Goal: Information Seeking & Learning: Learn about a topic

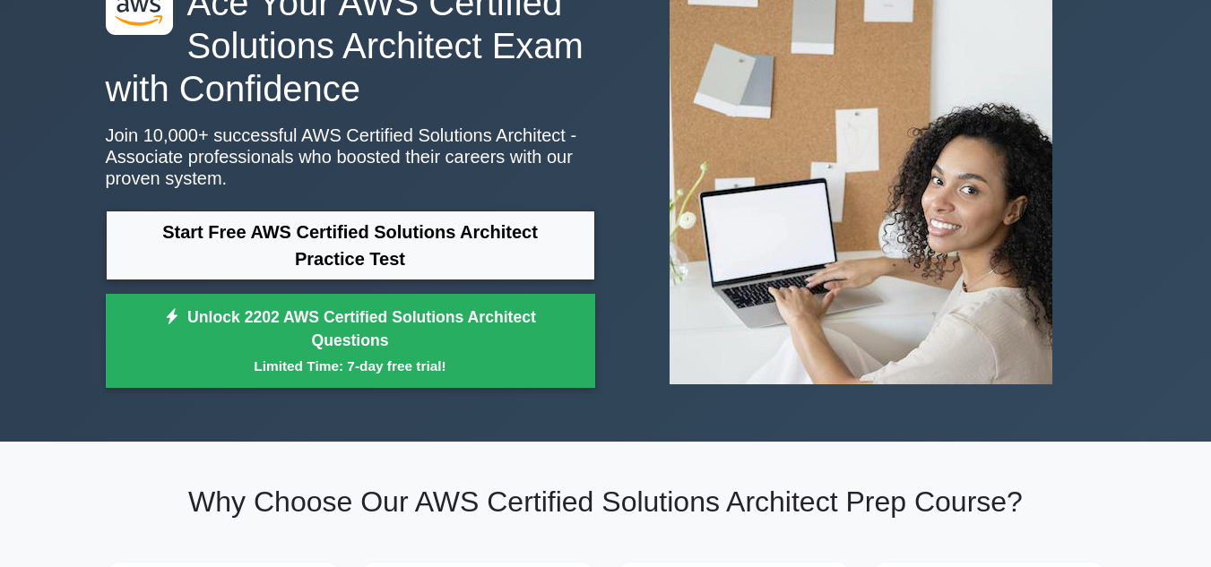
scroll to position [124, 0]
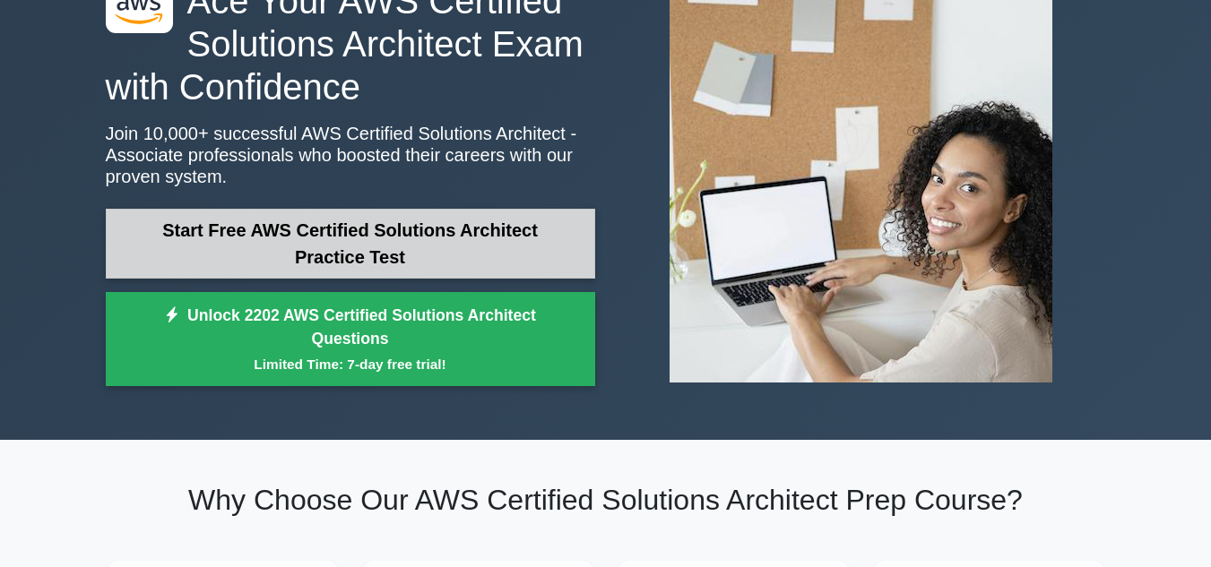
click at [346, 251] on link "Start Free AWS Certified Solutions Architect Practice Test" at bounding box center [350, 244] width 489 height 70
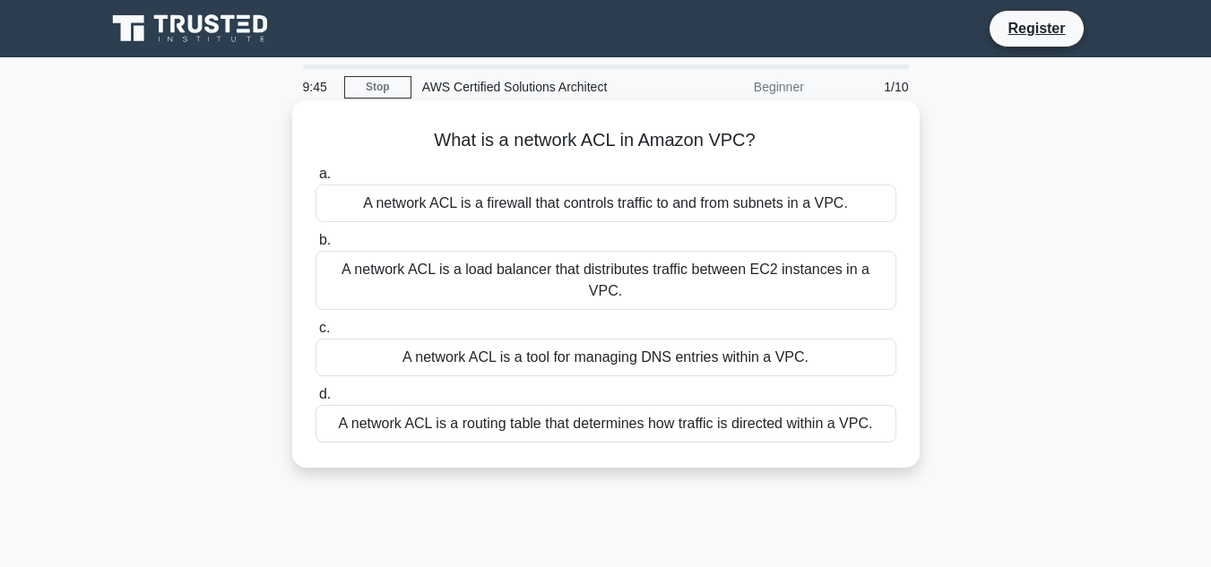
click at [531, 208] on div "A network ACL is a firewall that controls traffic to and from subnets in a VPC." at bounding box center [605, 204] width 581 height 38
click at [315, 180] on input "a. A network ACL is a firewall that controls traffic to and from subnets in a V…" at bounding box center [315, 174] width 0 height 12
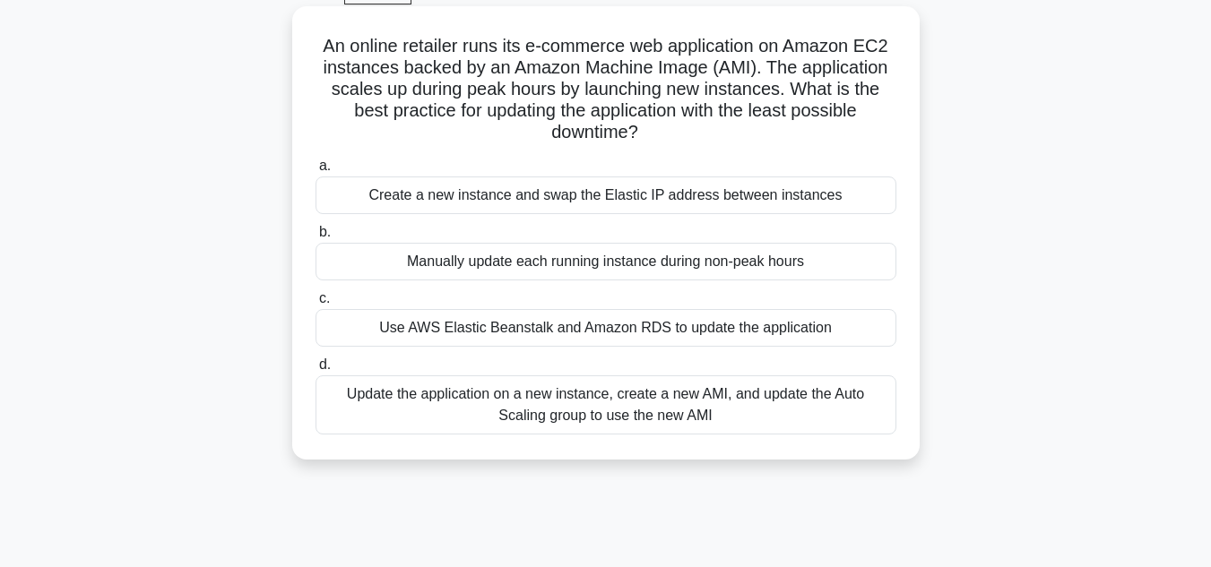
scroll to position [96, 0]
click at [466, 331] on div "Use AWS Elastic Beanstalk and Amazon RDS to update the application" at bounding box center [605, 326] width 581 height 38
click at [315, 303] on input "c. Use AWS Elastic Beanstalk and Amazon RDS to update the application" at bounding box center [315, 297] width 0 height 12
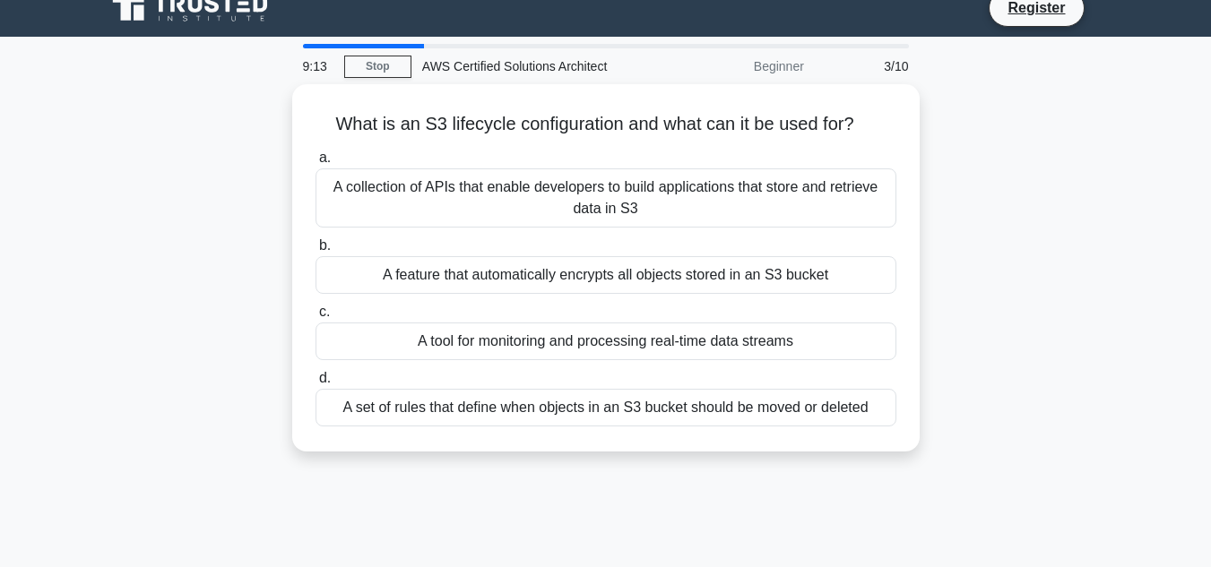
scroll to position [0, 0]
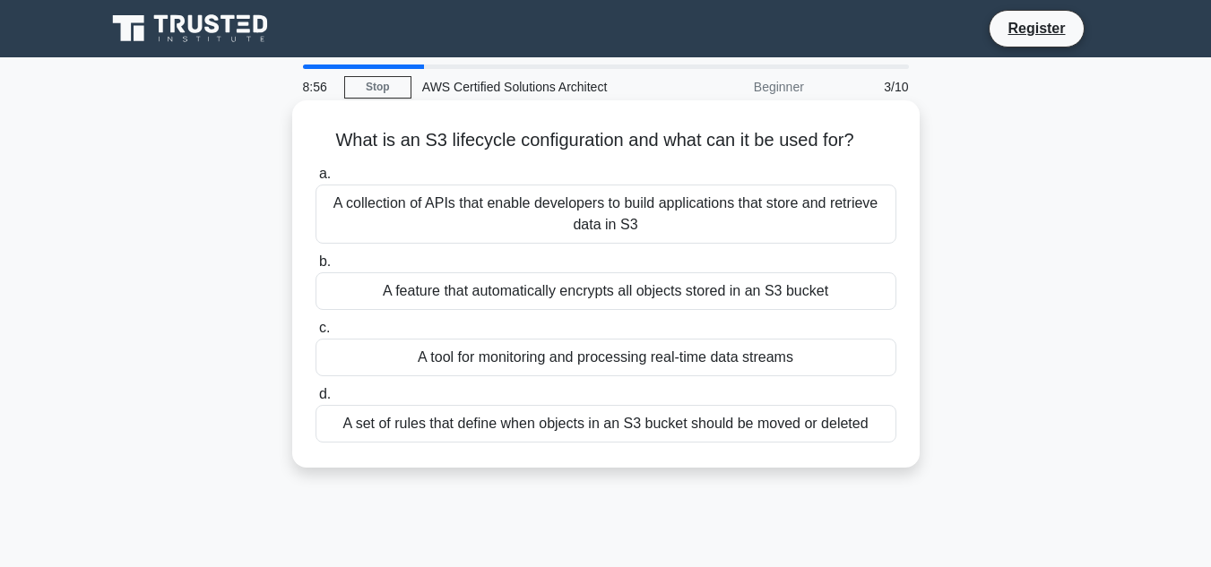
click at [548, 290] on div "A feature that automatically encrypts all objects stored in an S3 bucket" at bounding box center [605, 291] width 581 height 38
click at [315, 268] on input "b. A feature that automatically encrypts all objects stored in an S3 bucket" at bounding box center [315, 262] width 0 height 12
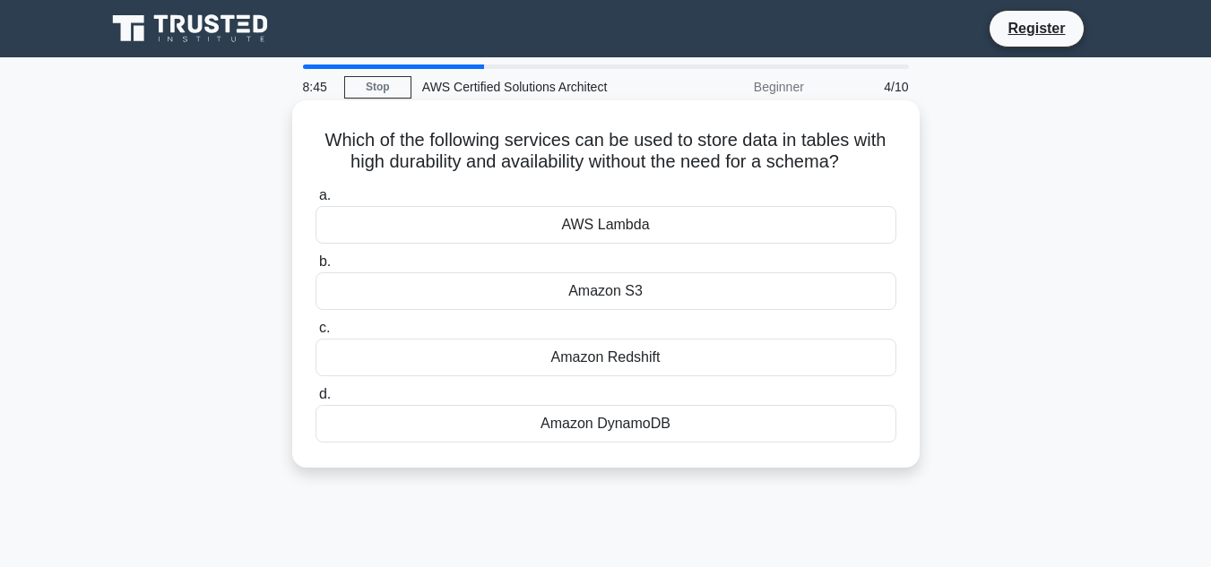
click at [527, 422] on div "Amazon DynamoDB" at bounding box center [605, 424] width 581 height 38
click at [315, 401] on input "d. Amazon DynamoDB" at bounding box center [315, 395] width 0 height 12
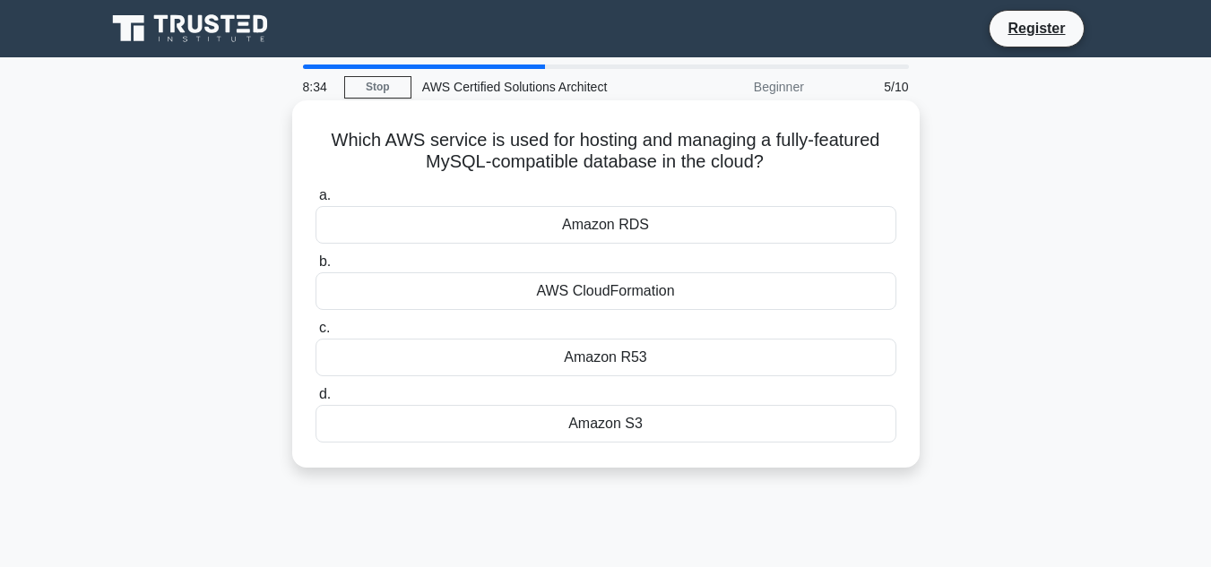
click at [595, 227] on div "Amazon RDS" at bounding box center [605, 225] width 581 height 38
click at [315, 202] on input "a. Amazon RDS" at bounding box center [315, 196] width 0 height 12
click at [596, 229] on div "Amazon RDS" at bounding box center [605, 225] width 581 height 38
click at [315, 202] on input "a. Amazon RDS" at bounding box center [315, 196] width 0 height 12
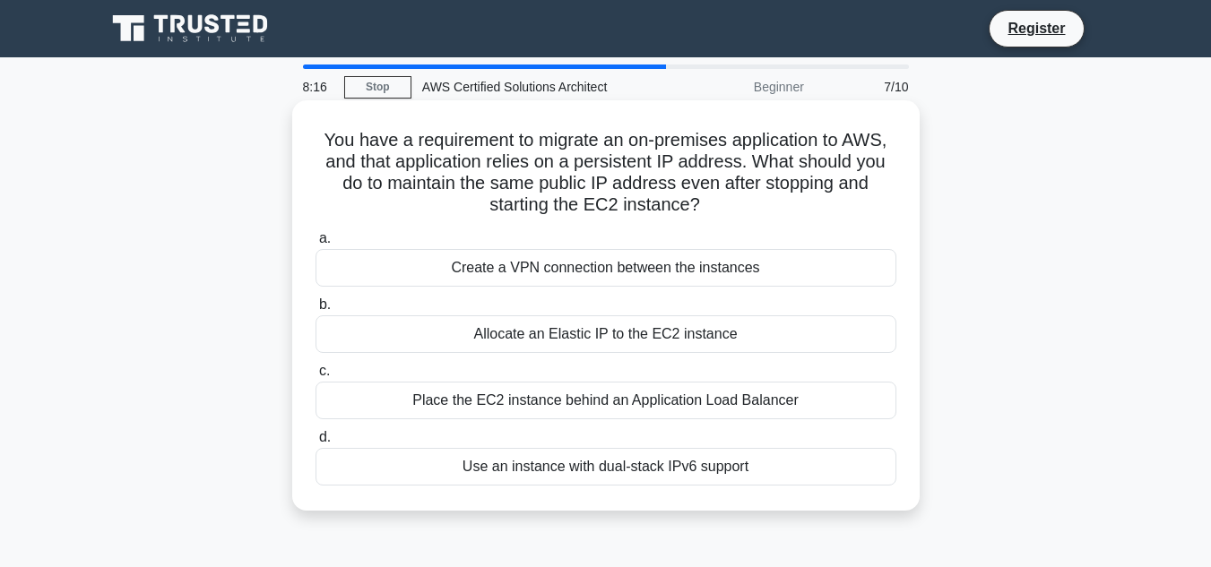
click at [530, 345] on div "Allocate an Elastic IP to the EC2 instance" at bounding box center [605, 334] width 581 height 38
click at [315, 311] on input "b. Allocate an Elastic IP to the EC2 instance" at bounding box center [315, 305] width 0 height 12
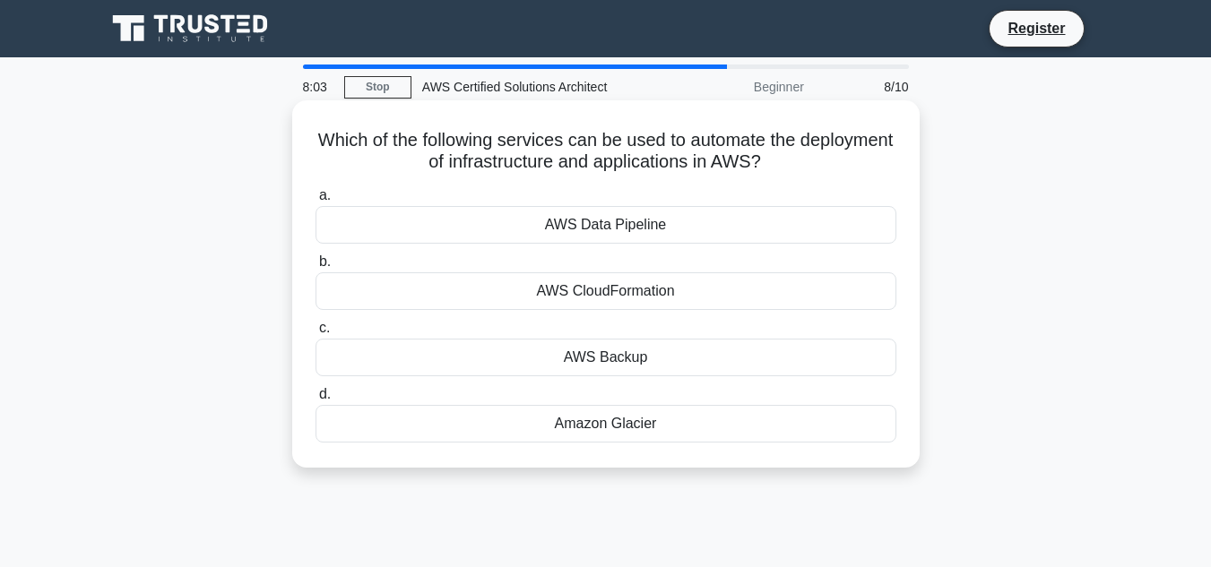
click at [566, 298] on div "AWS CloudFormation" at bounding box center [605, 291] width 581 height 38
click at [315, 268] on input "b. AWS CloudFormation" at bounding box center [315, 262] width 0 height 12
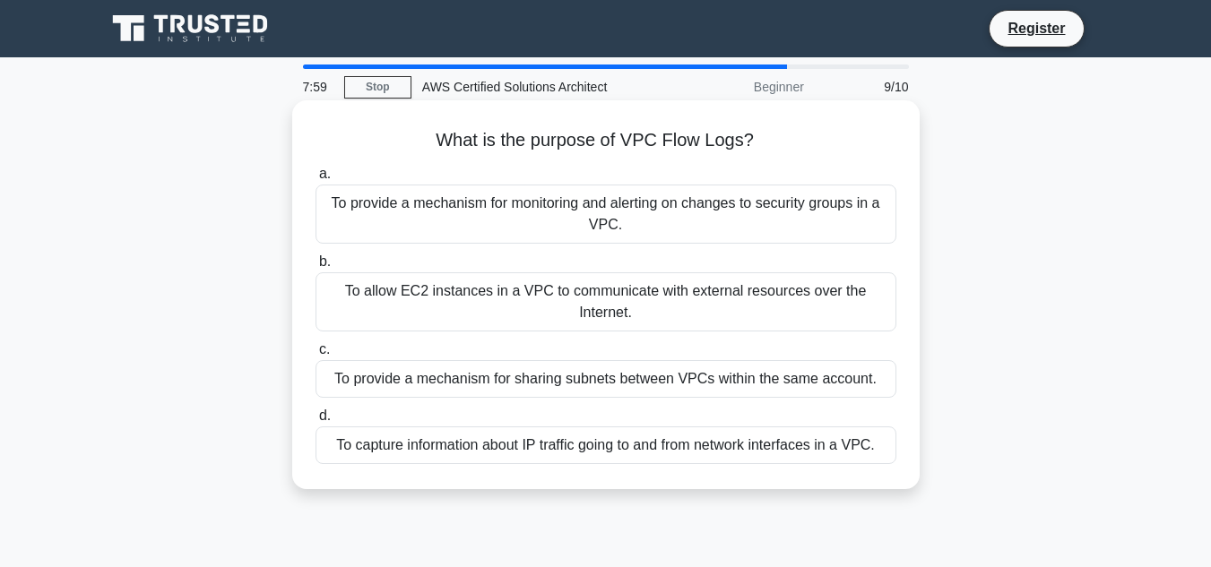
click at [531, 223] on div "To provide a mechanism for monitoring and alerting on changes to security group…" at bounding box center [605, 214] width 581 height 59
click at [315, 180] on input "a. To provide a mechanism for monitoring and alerting on changes to security gr…" at bounding box center [315, 174] width 0 height 12
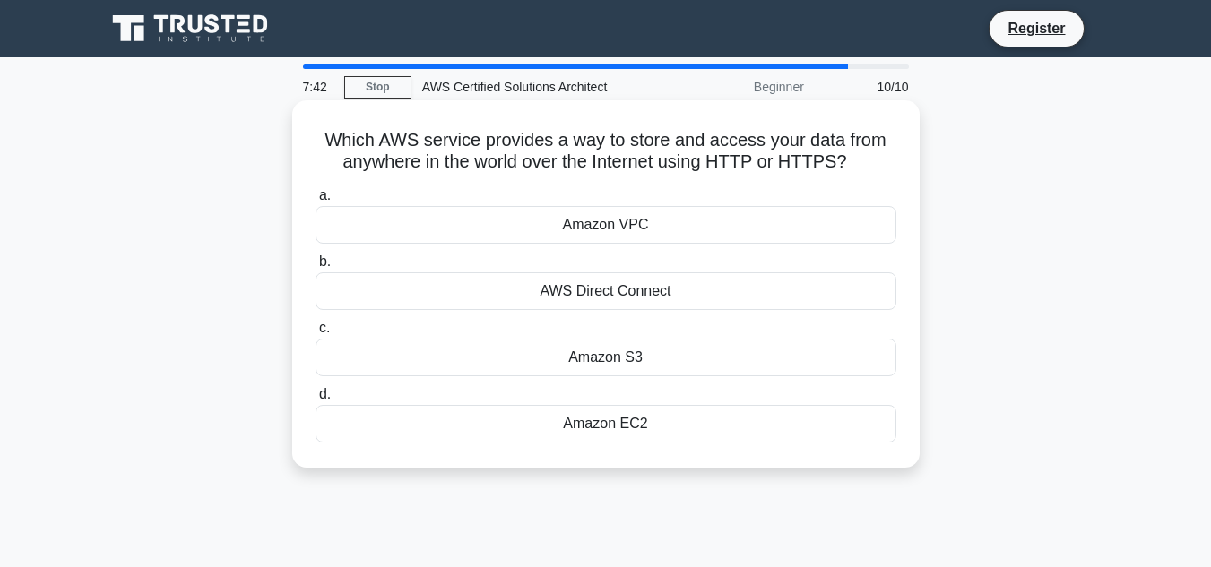
click at [592, 292] on div "AWS Direct Connect" at bounding box center [605, 291] width 581 height 38
click at [315, 268] on input "b. AWS Direct Connect" at bounding box center [315, 262] width 0 height 12
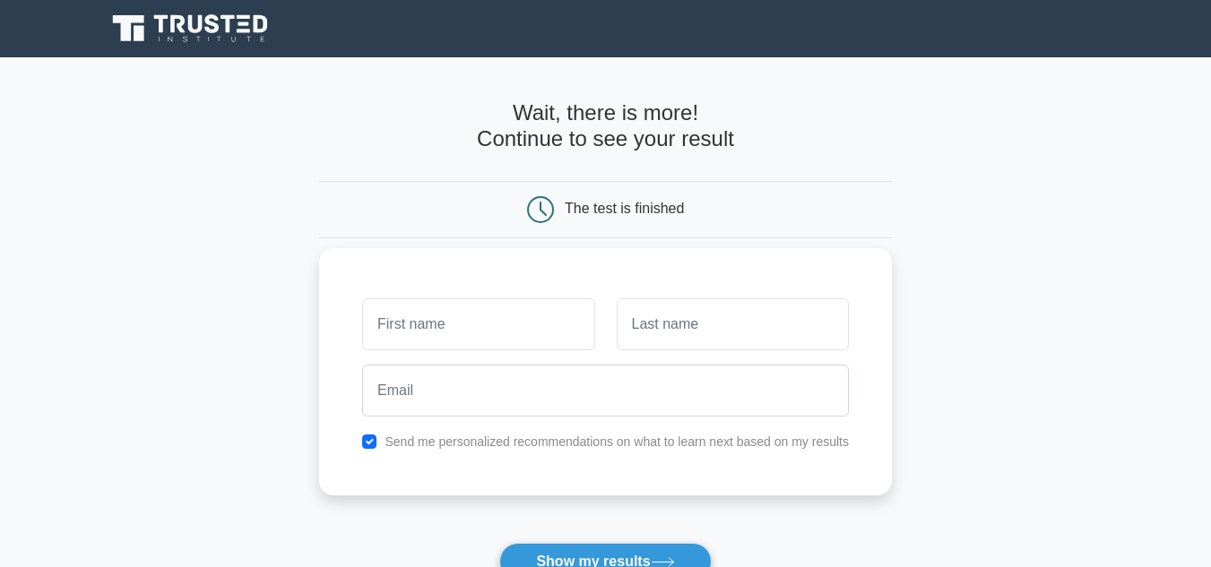
click at [487, 323] on input "text" at bounding box center [478, 324] width 232 height 52
type input "venkat"
click at [647, 329] on input "text" at bounding box center [733, 324] width 232 height 52
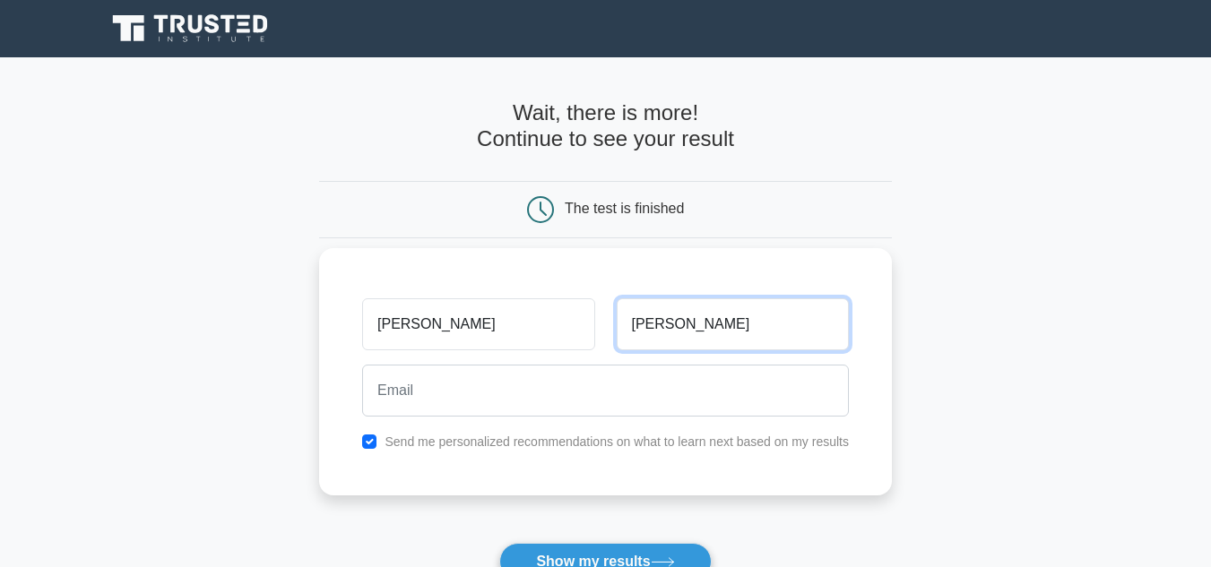
type input "vidiyala"
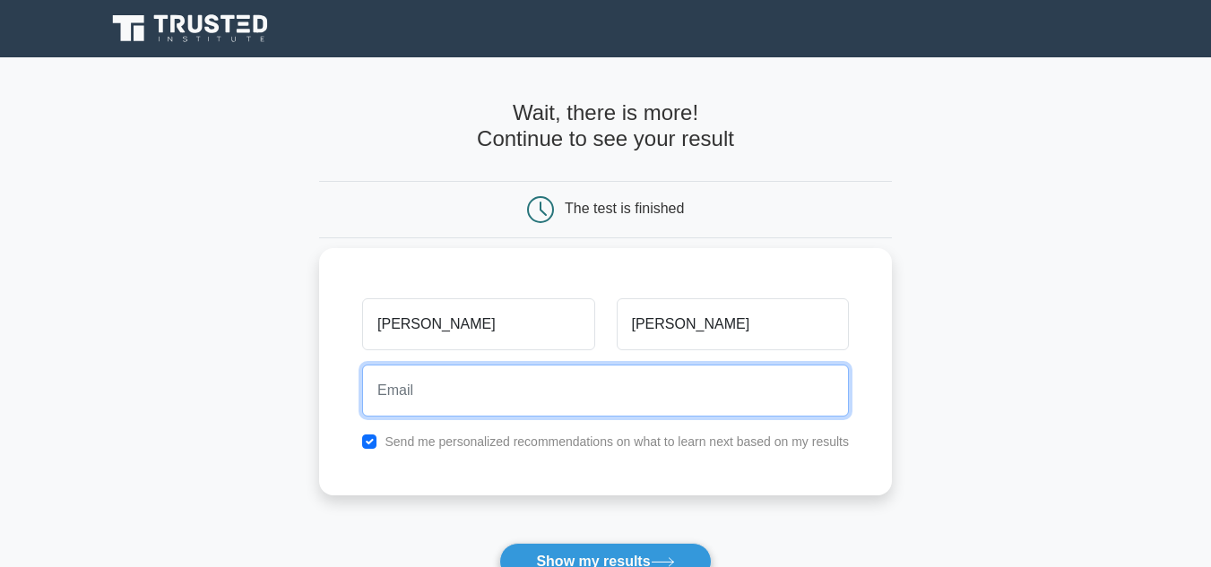
click at [570, 401] on input "email" at bounding box center [605, 391] width 487 height 52
type input "venkat.vidiyala@sasi.ac.in"
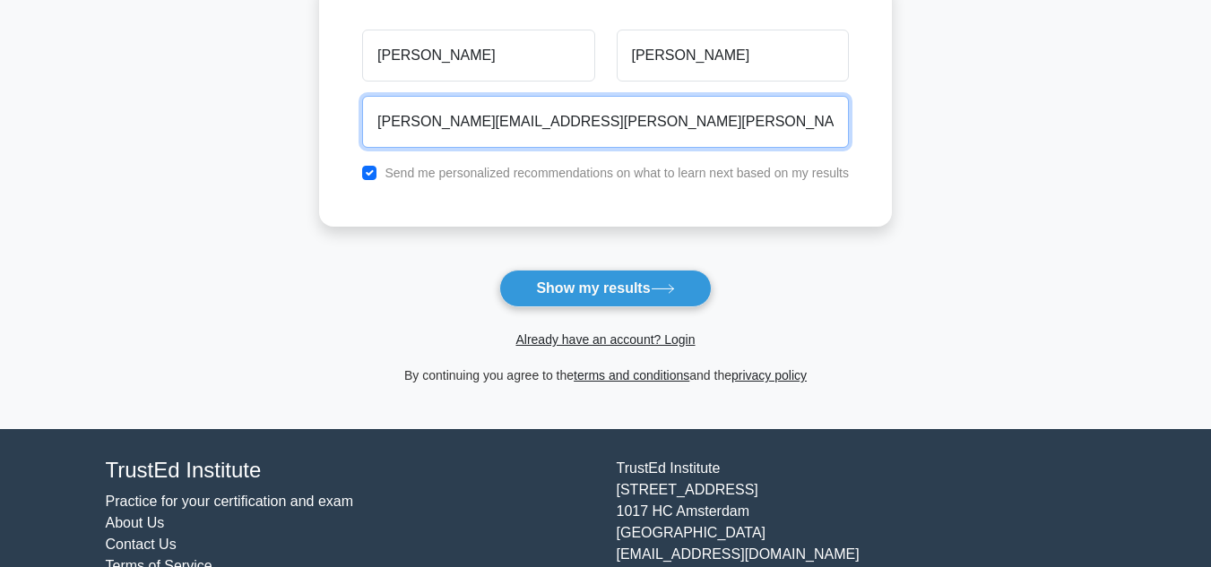
scroll to position [276, 0]
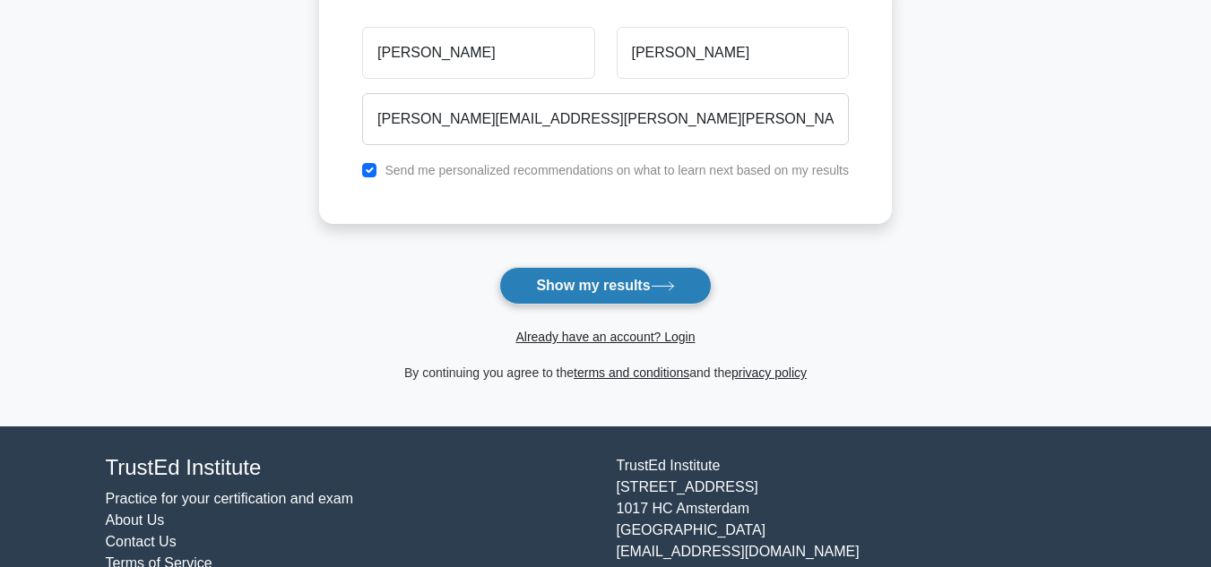
click at [591, 291] on button "Show my results" at bounding box center [604, 286] width 211 height 38
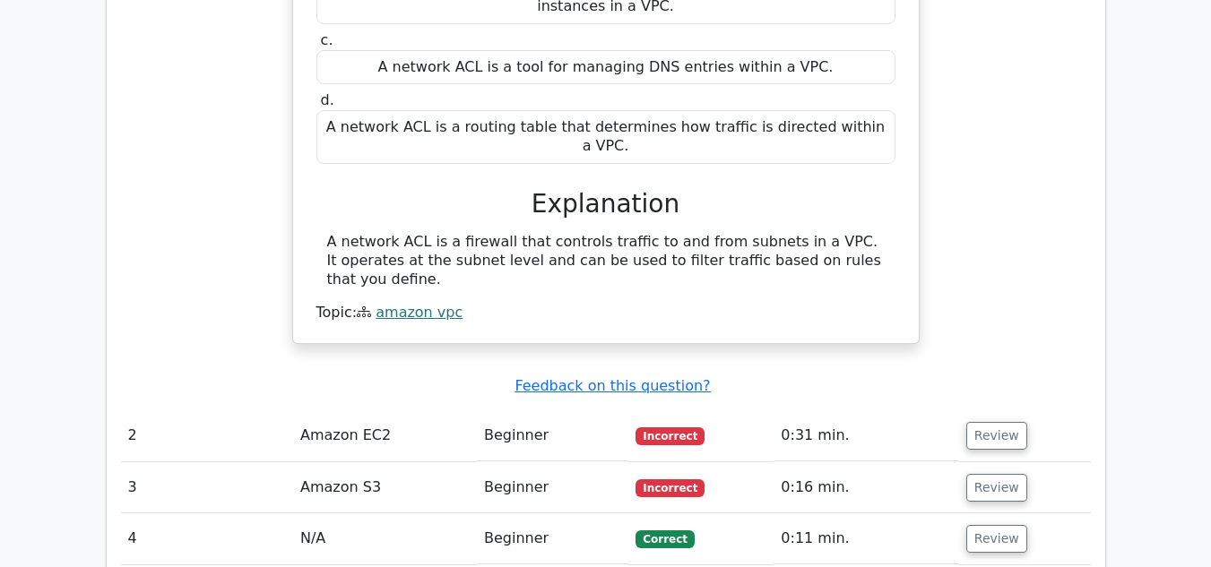
scroll to position [1599, 0]
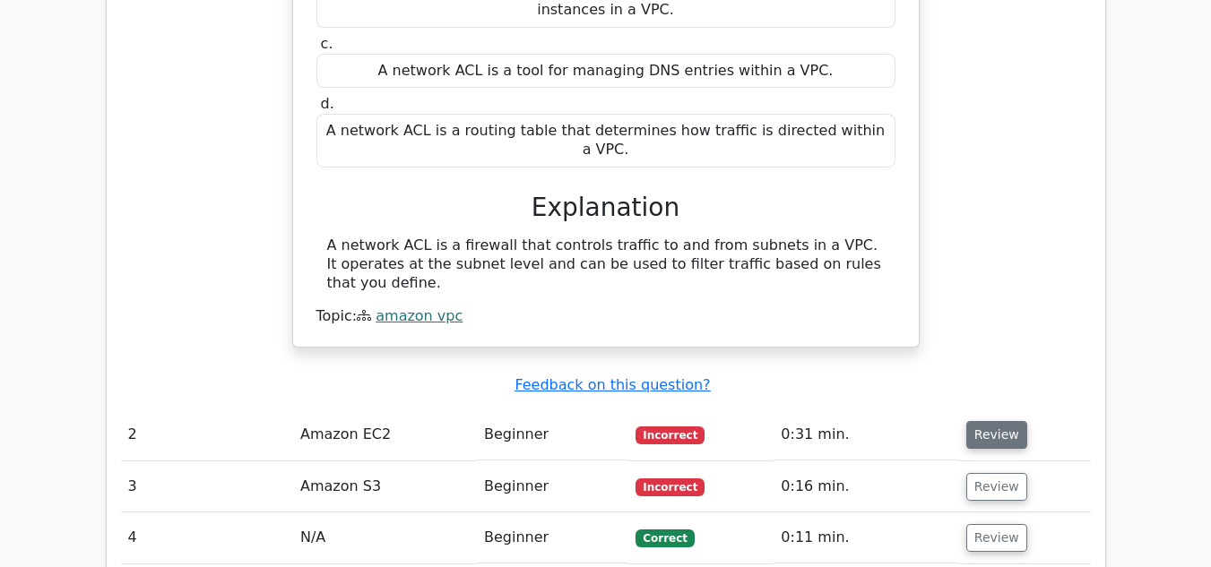
click at [975, 421] on button "Review" at bounding box center [996, 435] width 61 height 28
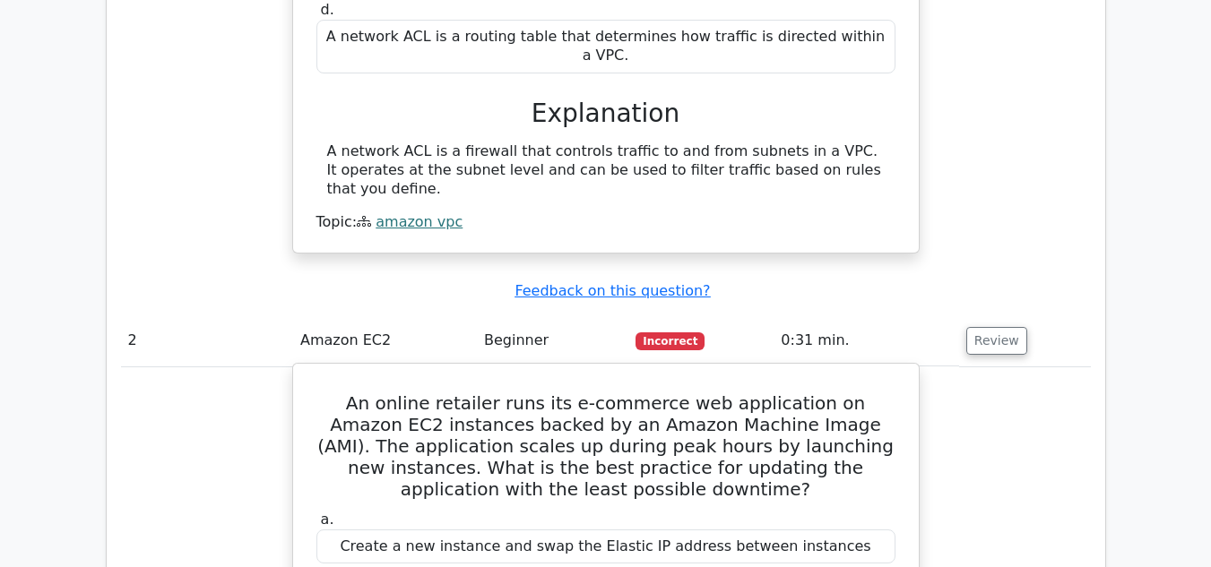
scroll to position [1690, 0]
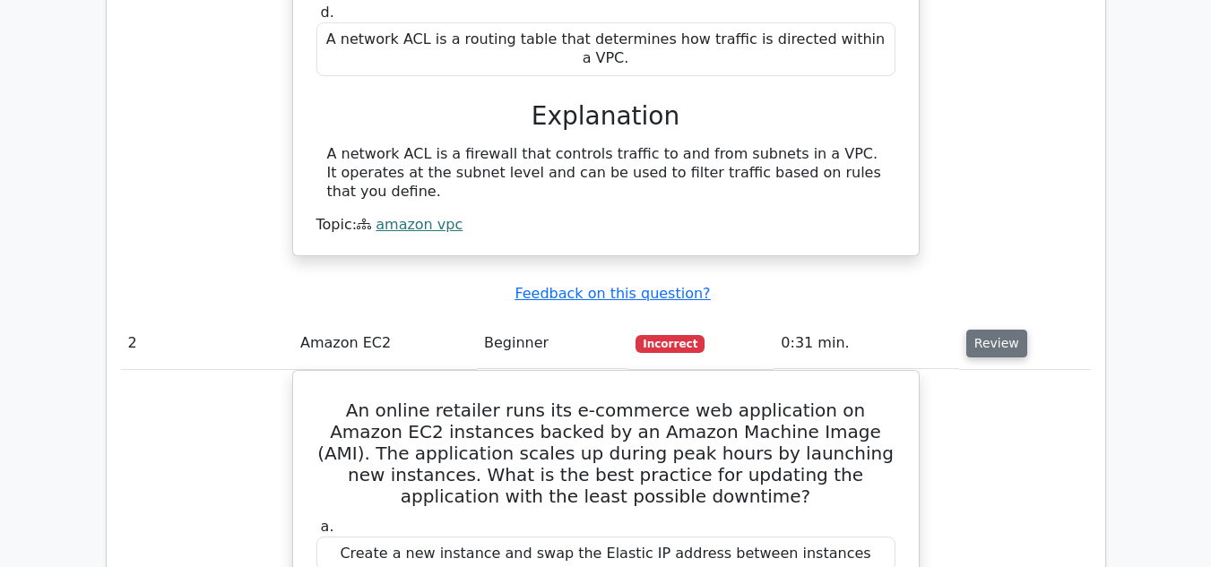
click at [986, 330] on button "Review" at bounding box center [996, 344] width 61 height 28
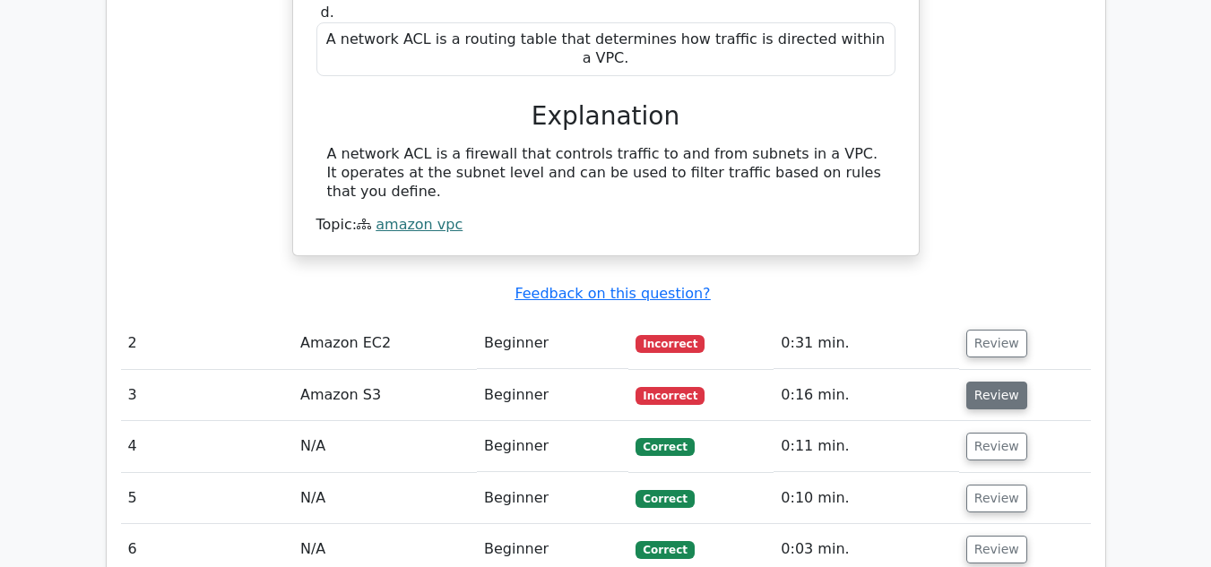
click at [990, 382] on button "Review" at bounding box center [996, 396] width 61 height 28
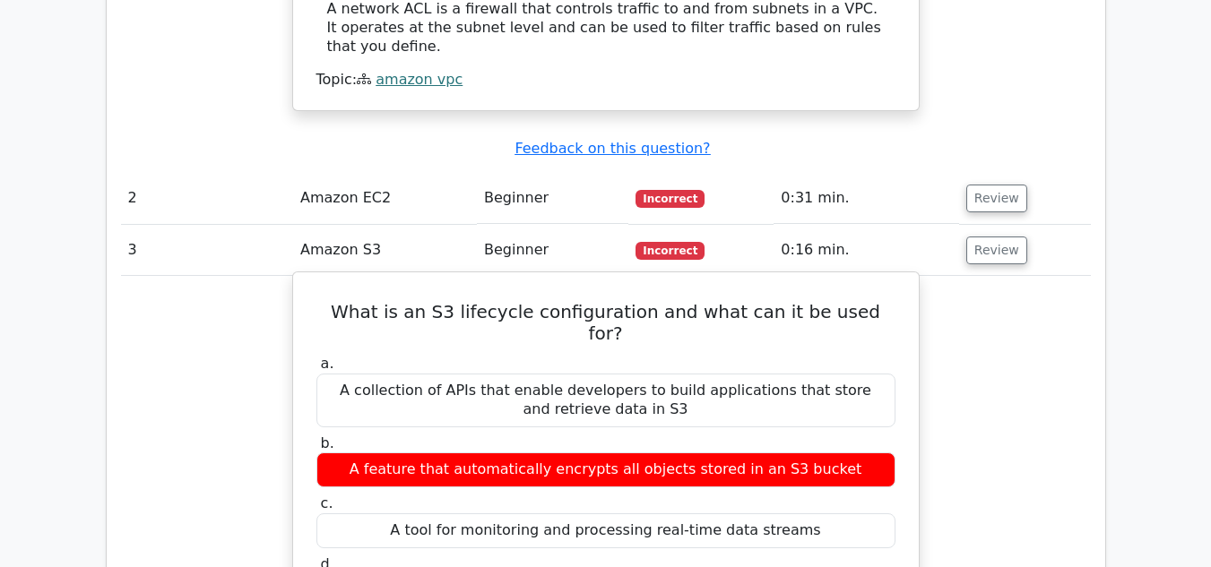
scroll to position [1841, 0]
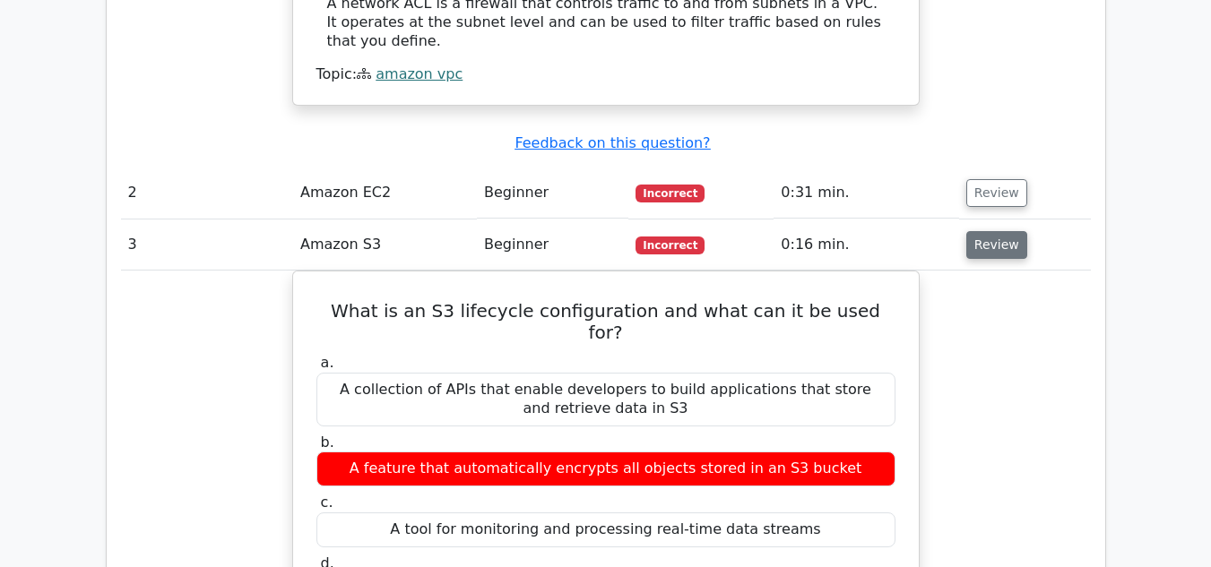
click at [998, 231] on button "Review" at bounding box center [996, 245] width 61 height 28
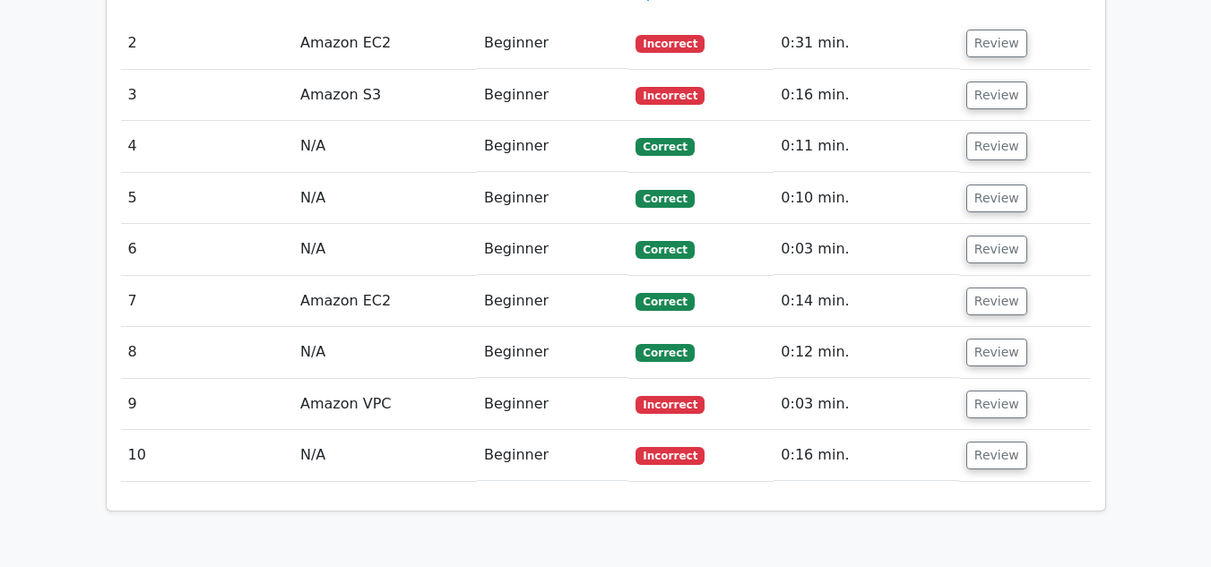
scroll to position [1991, 0]
click at [969, 390] on button "Review" at bounding box center [996, 404] width 61 height 28
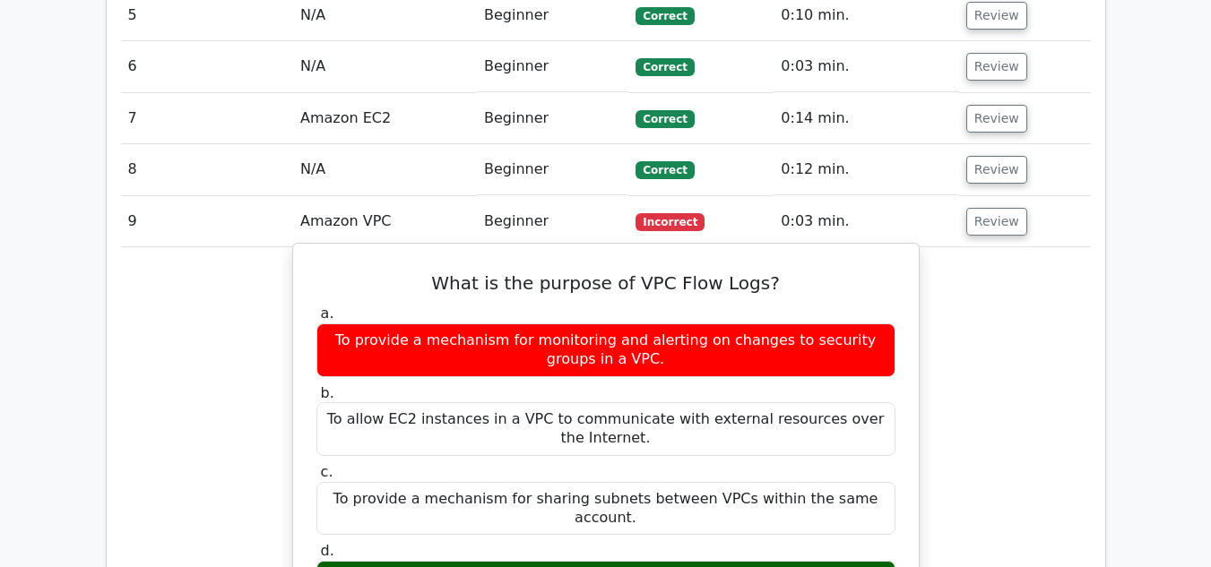
scroll to position [2175, 0]
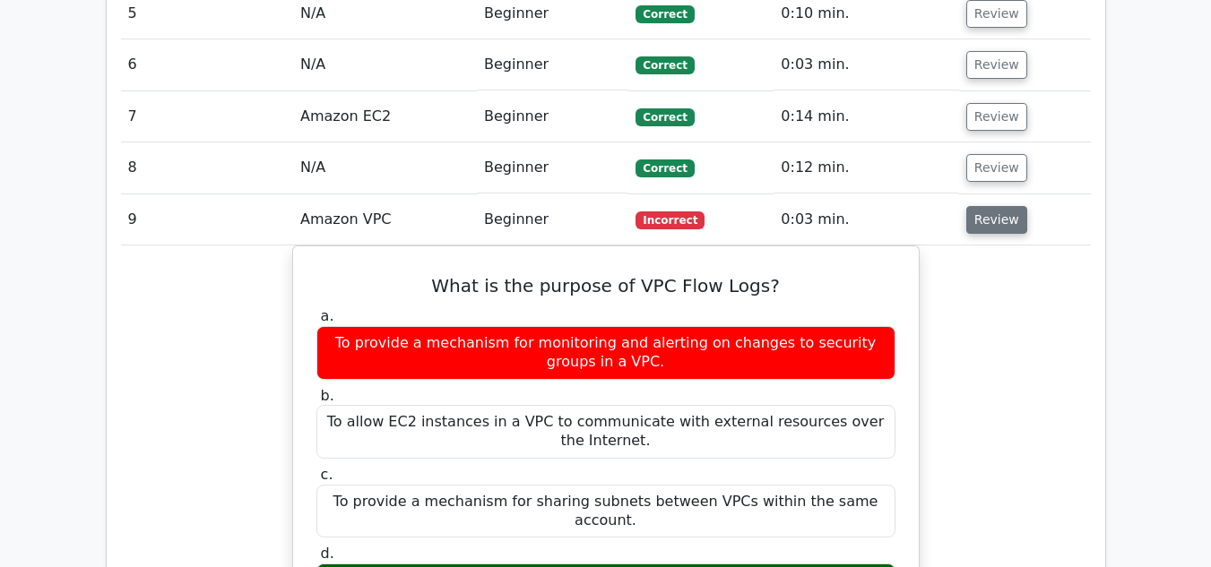
click at [987, 206] on button "Review" at bounding box center [996, 220] width 61 height 28
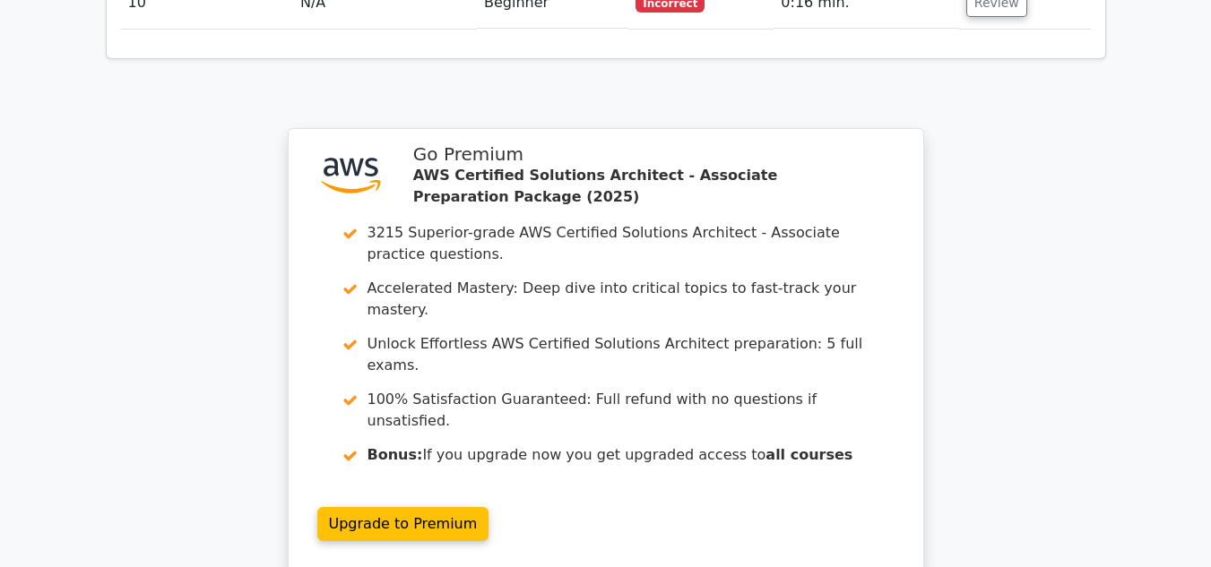
scroll to position [2444, 0]
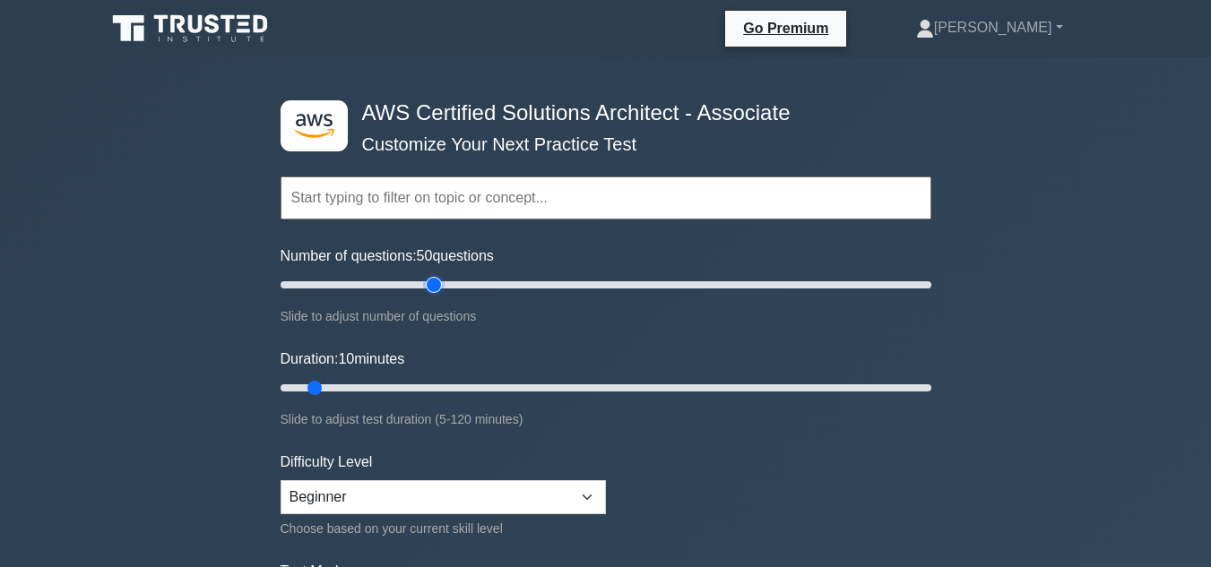
drag, startPoint x: 304, startPoint y: 284, endPoint x: 428, endPoint y: 284, distance: 124.6
type input "50"
click at [428, 284] on input "Number of questions: 50 questions" at bounding box center [605, 285] width 651 height 22
drag, startPoint x: 315, startPoint y: 381, endPoint x: 528, endPoint y: 384, distance: 212.4
type input "50"
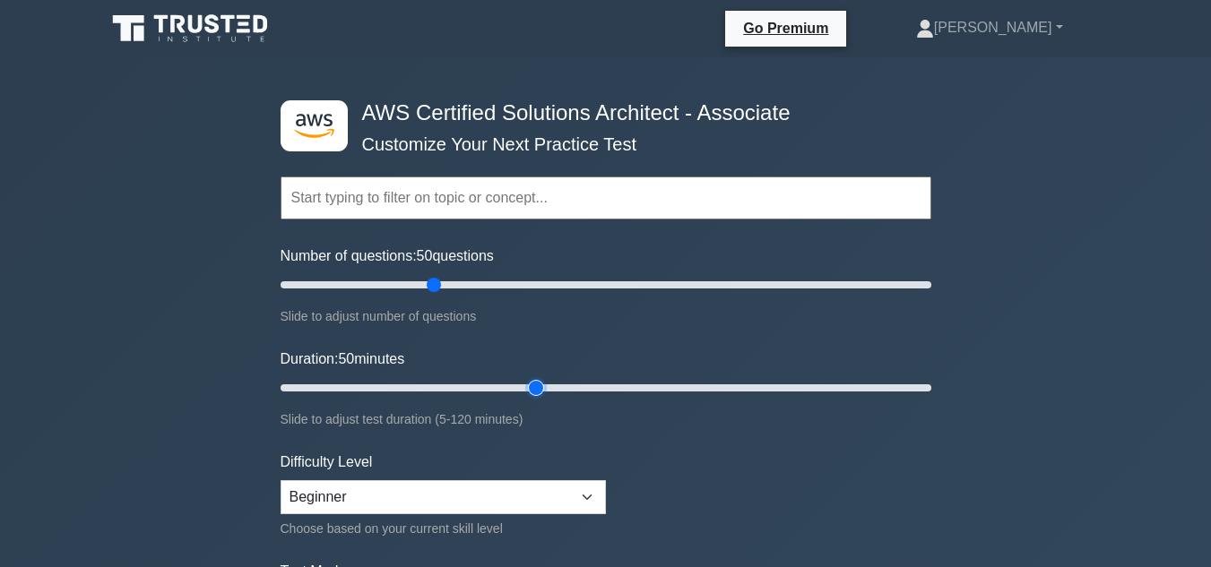
click at [528, 384] on input "Duration: 50 minutes" at bounding box center [605, 388] width 651 height 22
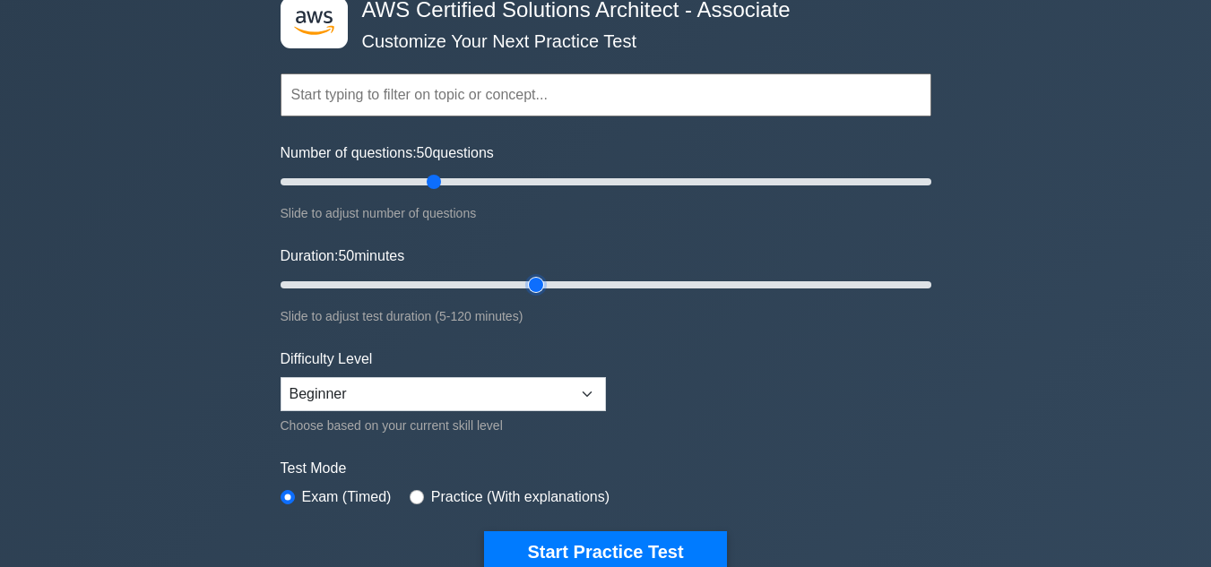
scroll to position [108, 0]
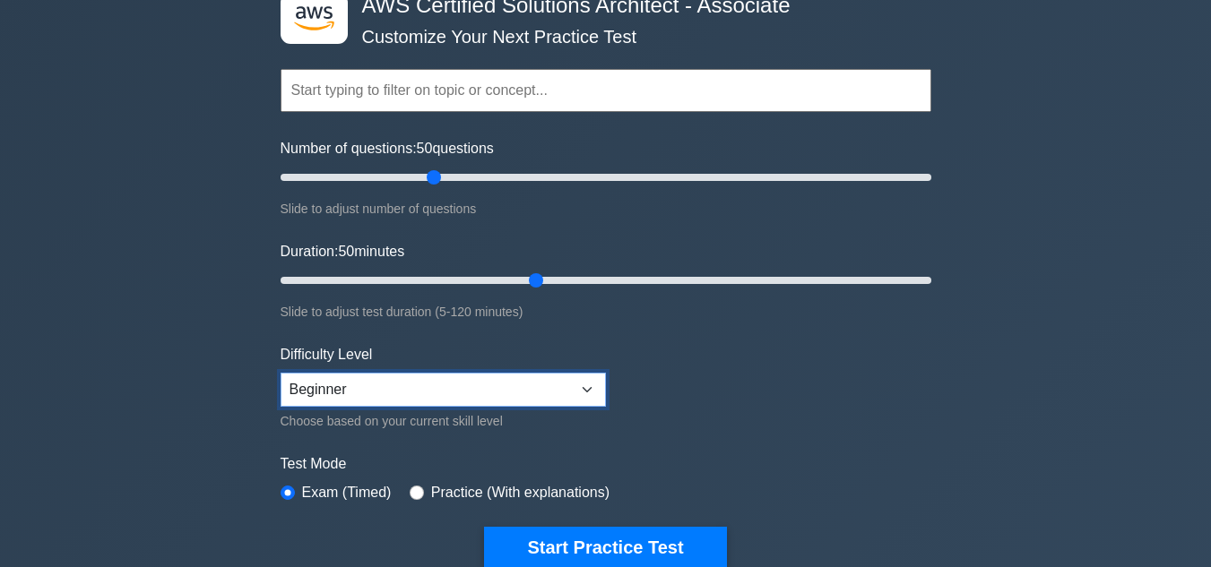
click at [441, 388] on select "Beginner Intermediate Expert" at bounding box center [442, 390] width 325 height 34
click at [280, 373] on select "Beginner Intermediate Expert" at bounding box center [442, 390] width 325 height 34
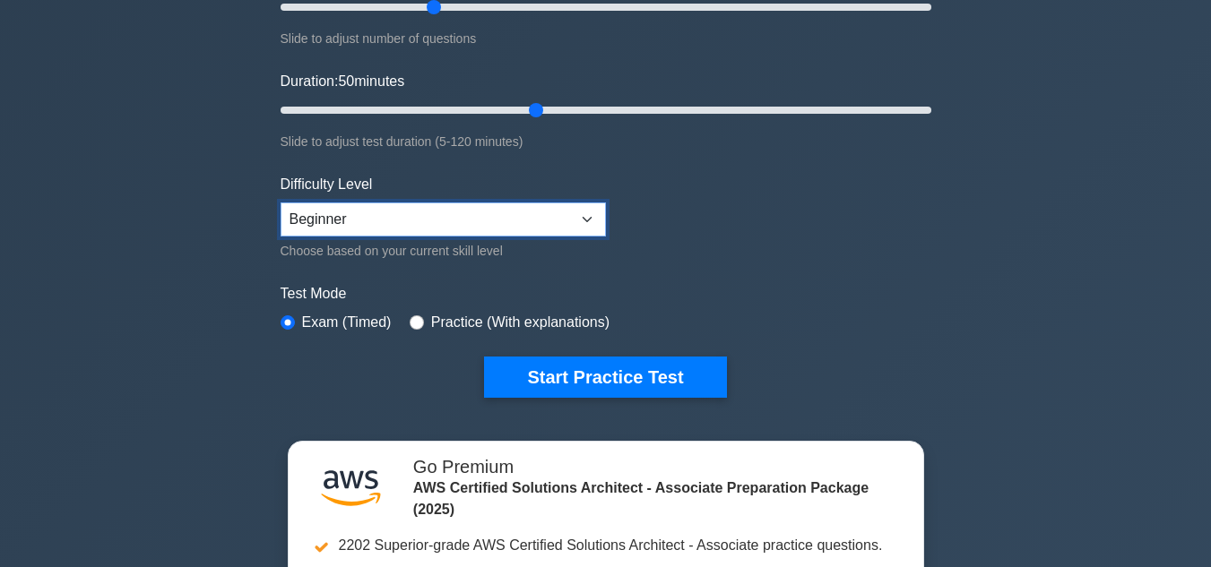
scroll to position [279, 0]
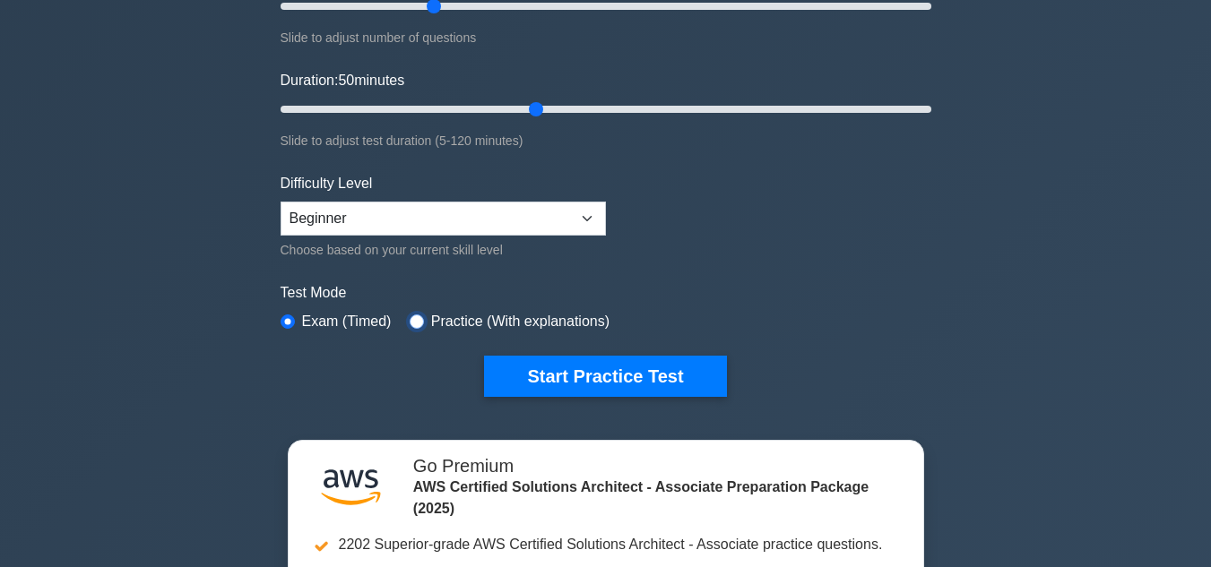
click at [410, 316] on input "radio" at bounding box center [417, 322] width 14 height 14
radio input "true"
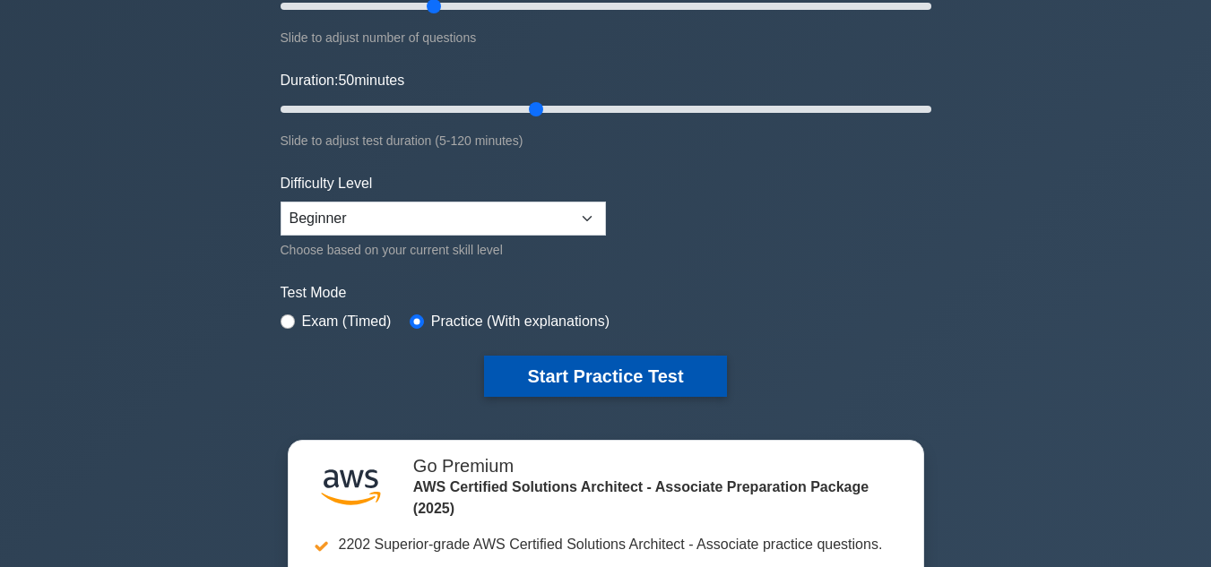
click at [596, 357] on button "Start Practice Test" at bounding box center [605, 376] width 242 height 41
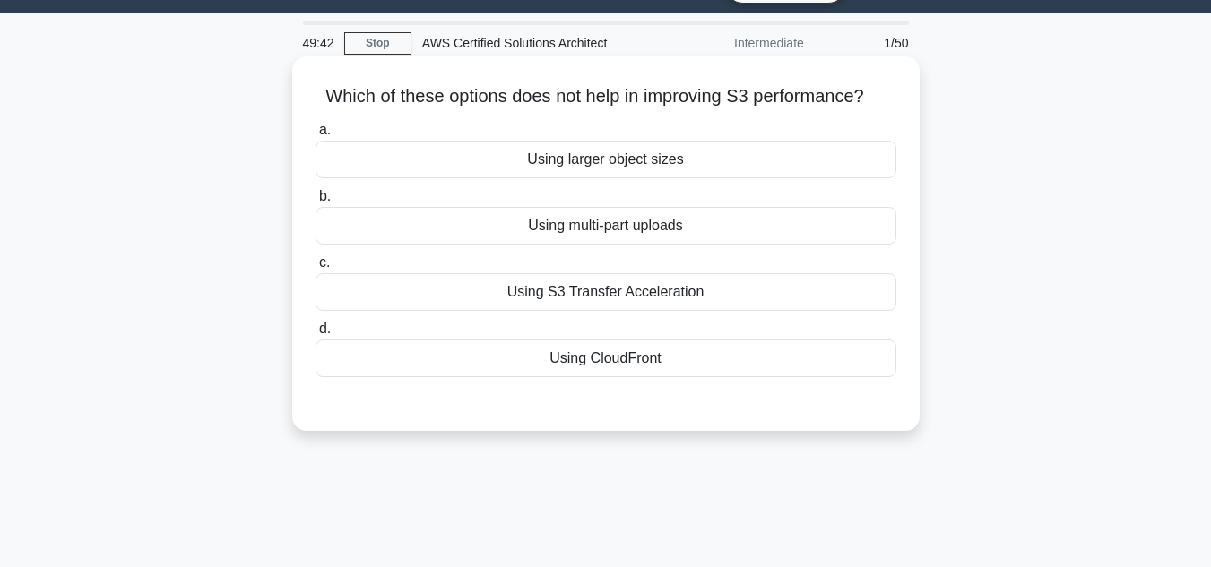
scroll to position [42, 0]
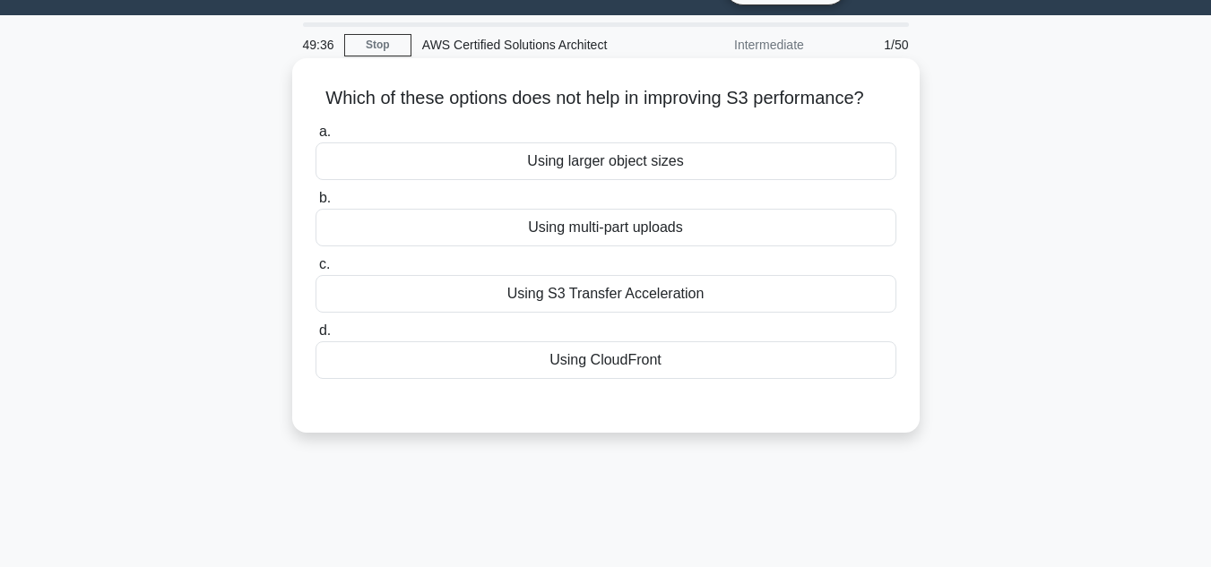
click at [551, 360] on div "Using CloudFront" at bounding box center [605, 360] width 581 height 38
click at [315, 337] on input "d. Using CloudFront" at bounding box center [315, 331] width 0 height 12
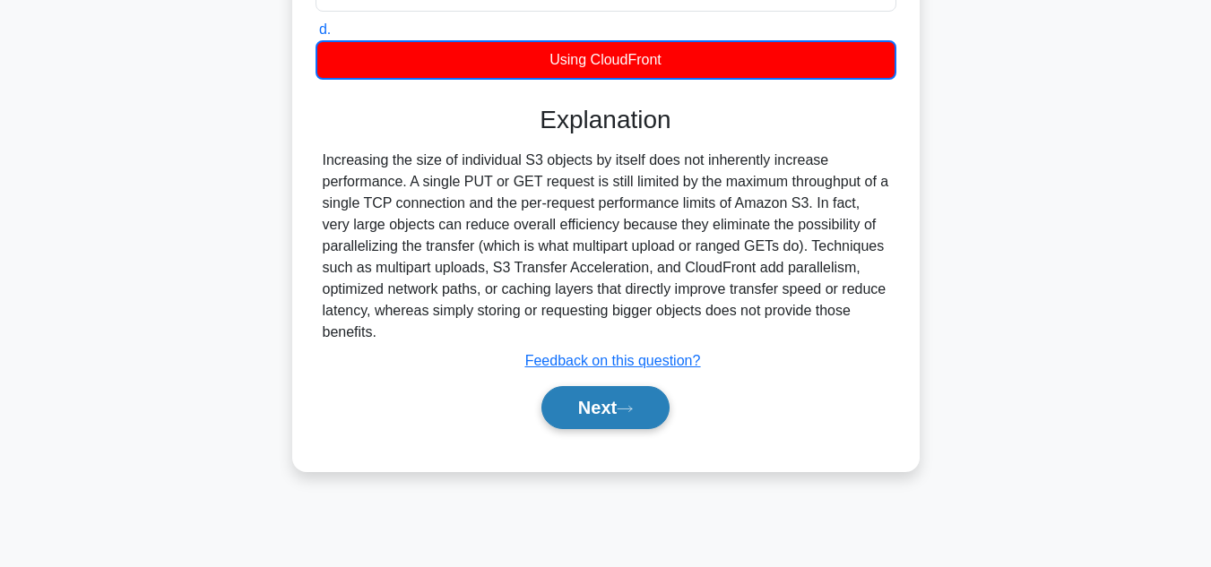
scroll to position [344, 0]
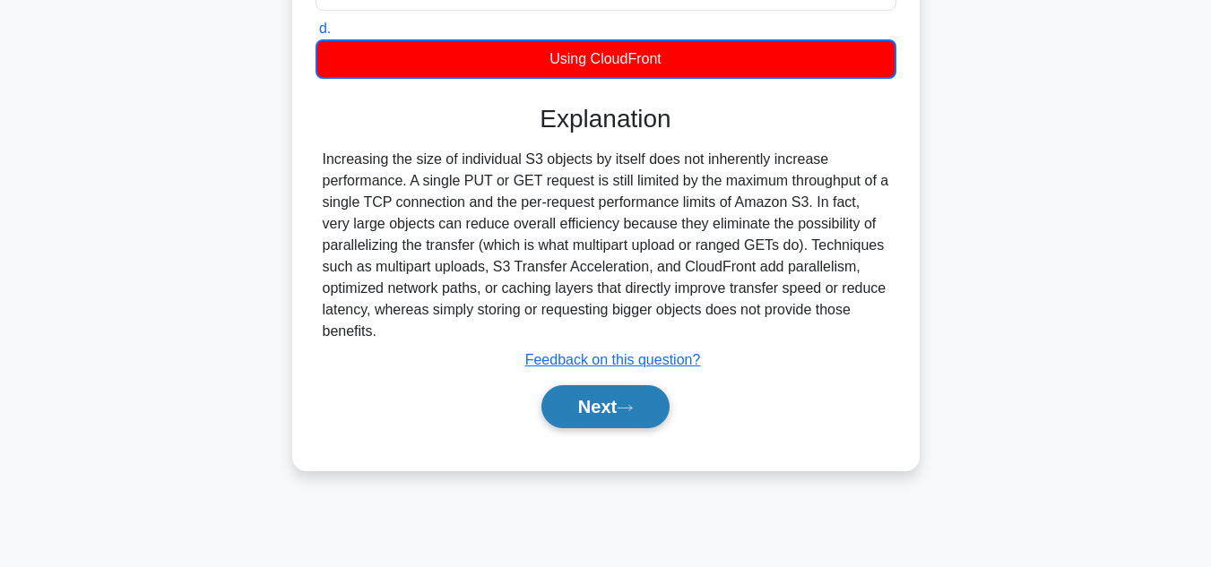
click at [577, 407] on button "Next" at bounding box center [605, 406] width 128 height 43
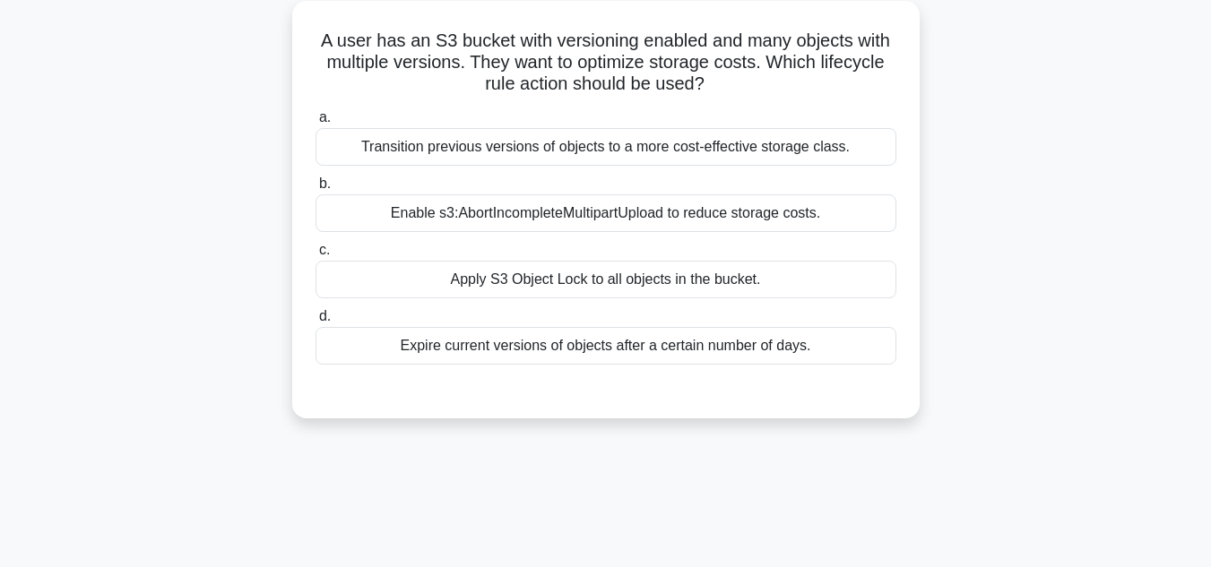
scroll to position [103, 0]
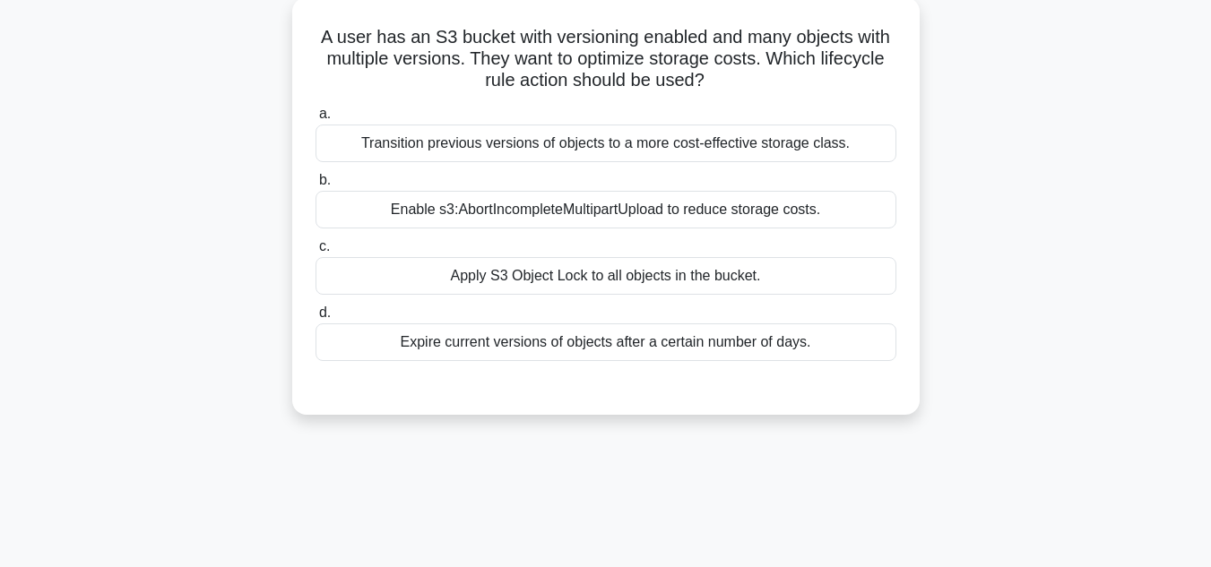
click at [422, 344] on div "Expire current versions of objects after a certain number of days." at bounding box center [605, 342] width 581 height 38
click at [315, 319] on input "d. Expire current versions of objects after a certain number of days." at bounding box center [315, 313] width 0 height 12
